Goal: Navigation & Orientation: Find specific page/section

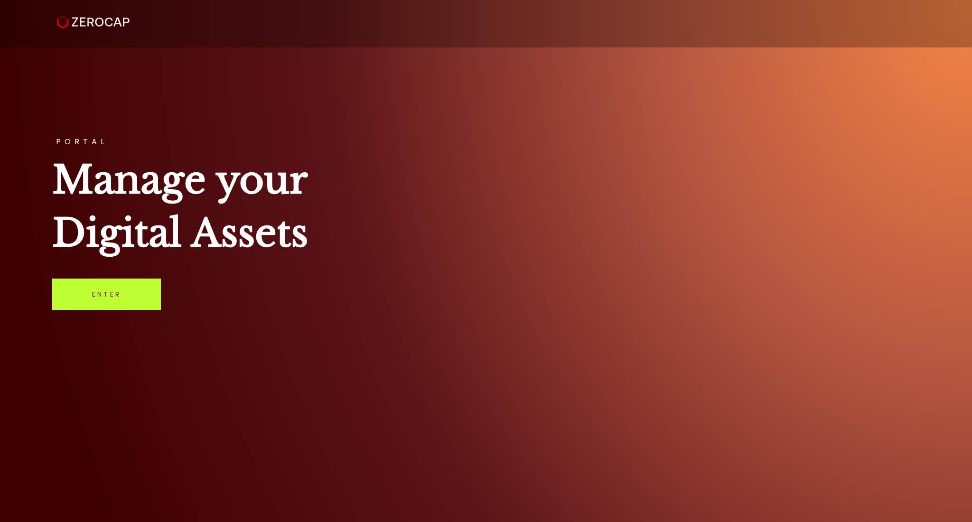
click at [92, 299] on link "Enter" at bounding box center [106, 294] width 109 height 31
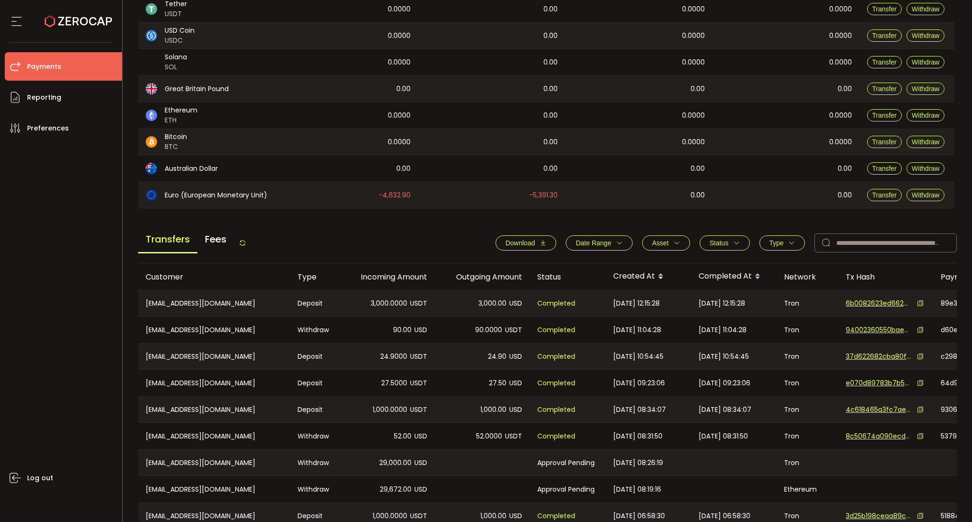
scroll to position [247, 0]
